Goal: Task Accomplishment & Management: Manage account settings

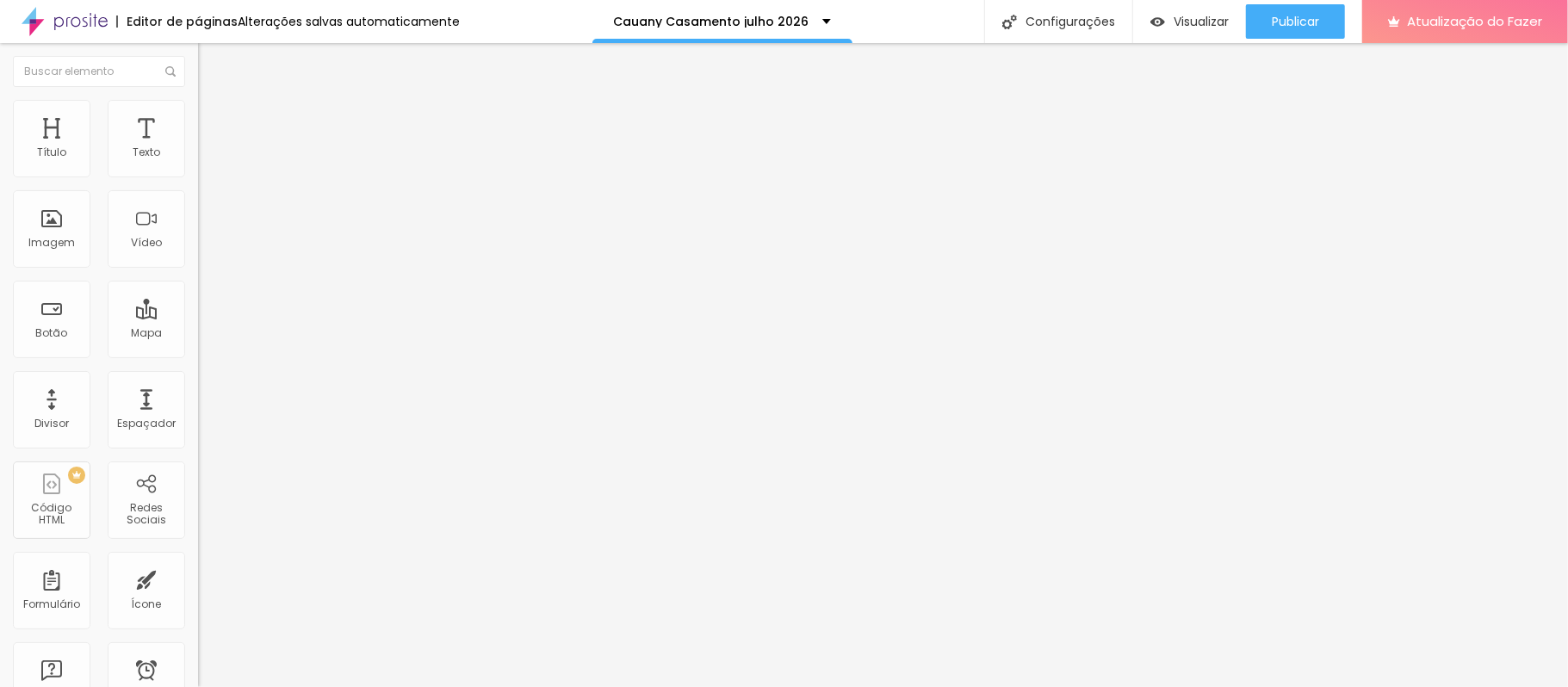
click at [198, 59] on button "Editar nulo" at bounding box center [297, 62] width 198 height 39
click at [198, 355] on input "[DOMAIN_NAME][URL]" at bounding box center [300, 346] width 206 height 17
paste input "[URL][DOMAIN_NAME]"
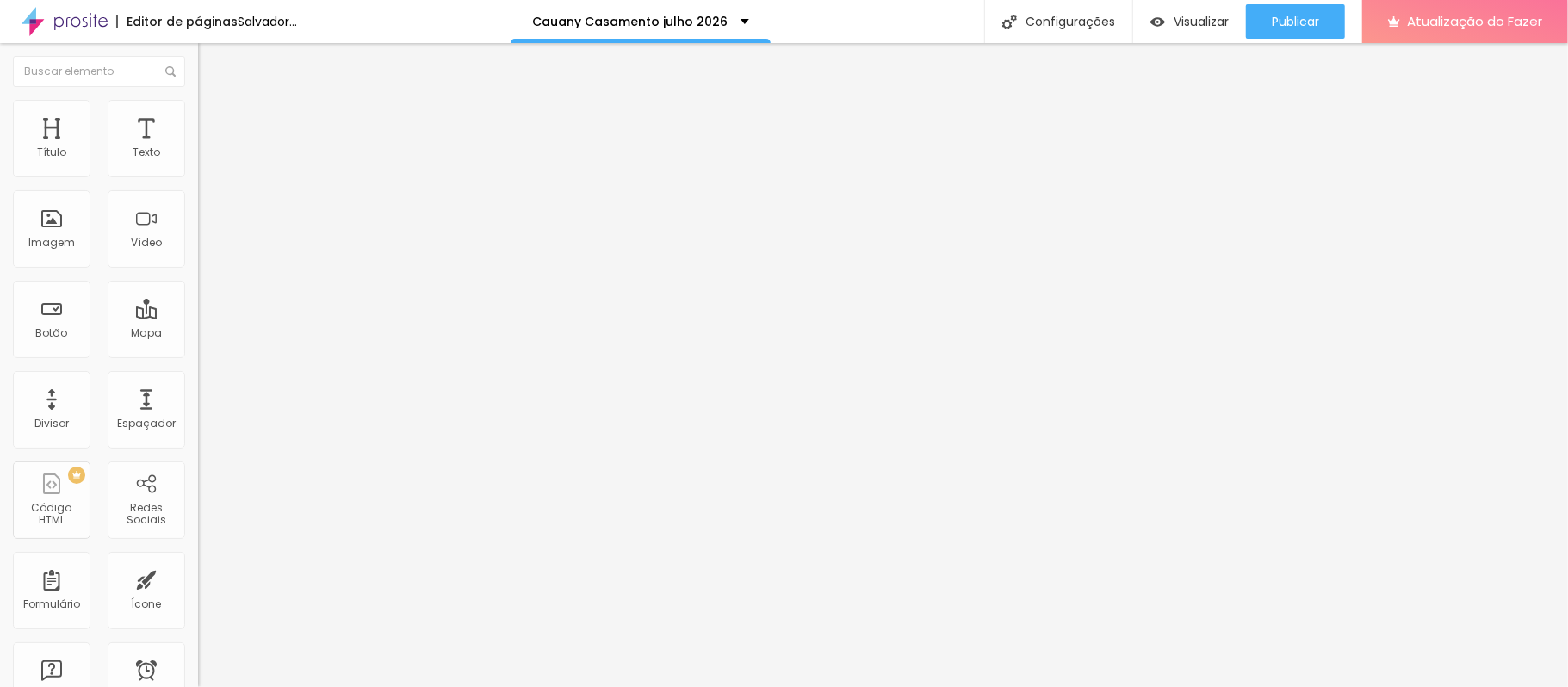
drag, startPoint x: 70, startPoint y: 358, endPoint x: 0, endPoint y: 345, distance: 71.2
click at [198, 345] on div "Texto CLICANDO AQUI Alinhamento Tamanho Normal Pequeno Normal Grande Link URL […" at bounding box center [297, 259] width 198 height 250
type input "[URL][DOMAIN_NAME]"
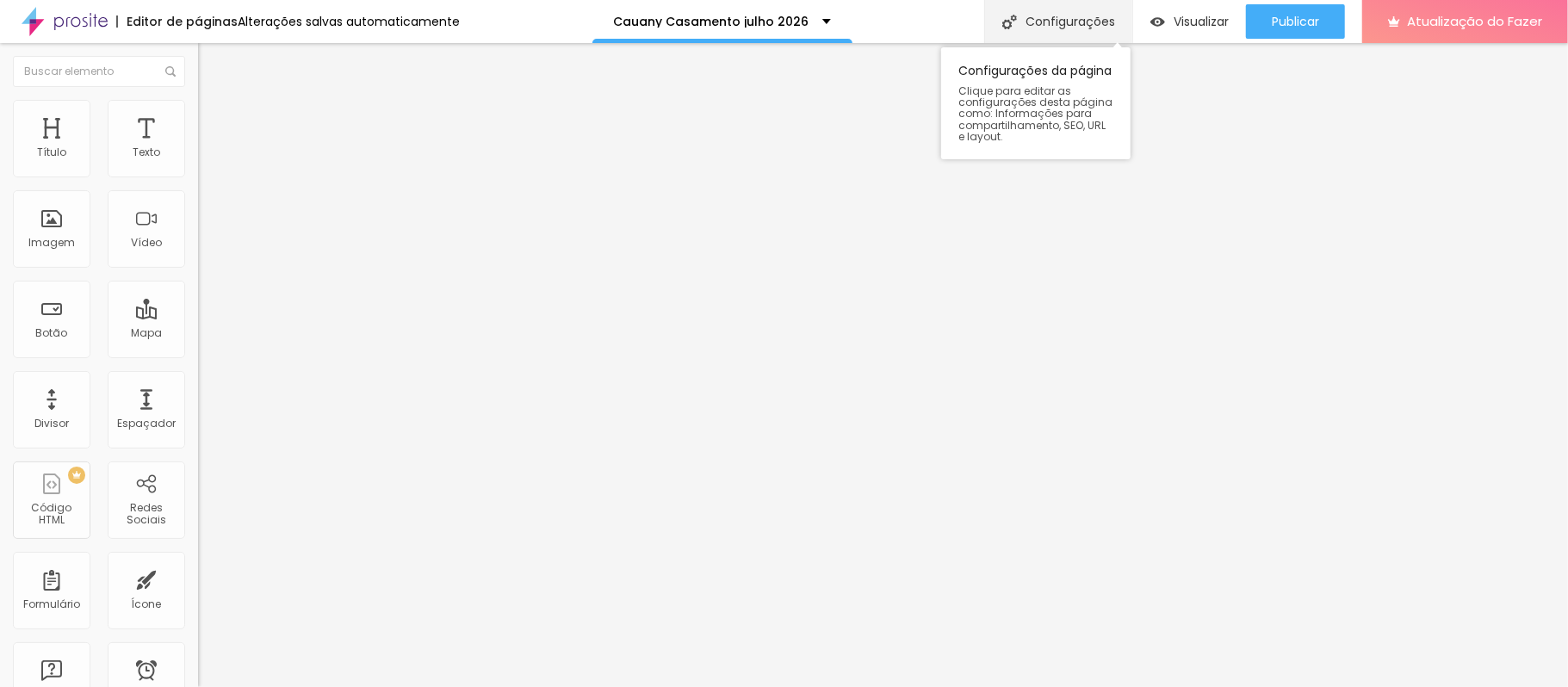
click at [1047, 15] on font "Configurações" at bounding box center [1070, 21] width 89 height 17
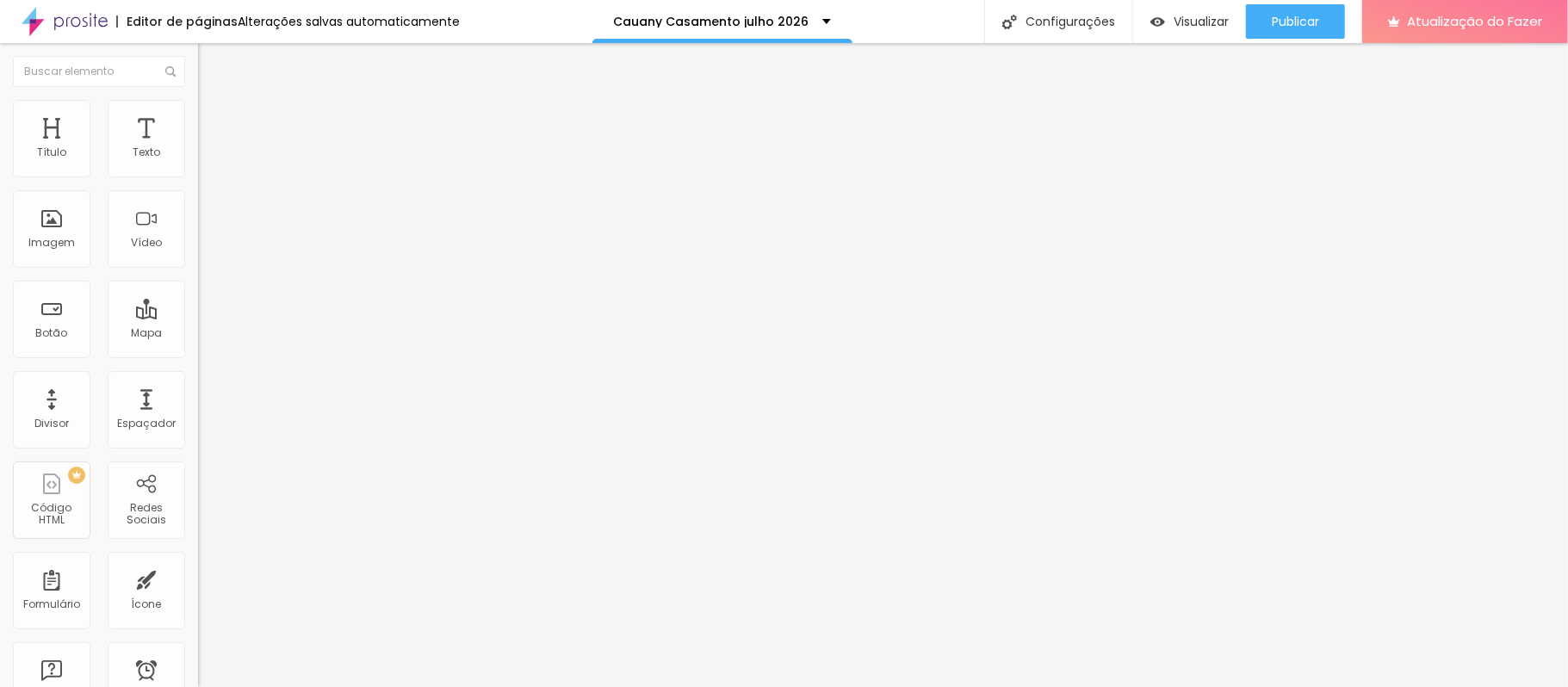
type input "/ccasamentoj26"
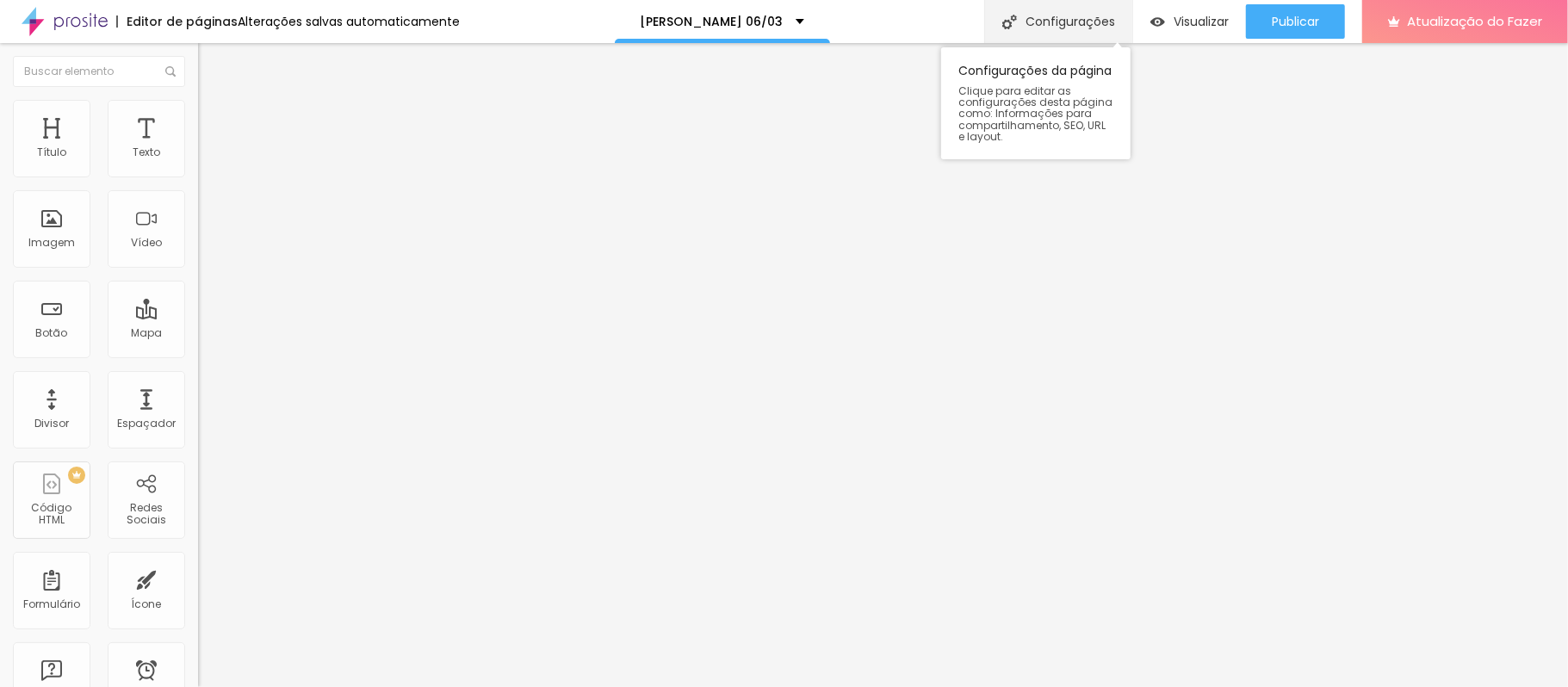
click at [1078, 21] on font "Configurações" at bounding box center [1070, 21] width 89 height 17
type input "/acasamento0603"
